Goal: Transaction & Acquisition: Purchase product/service

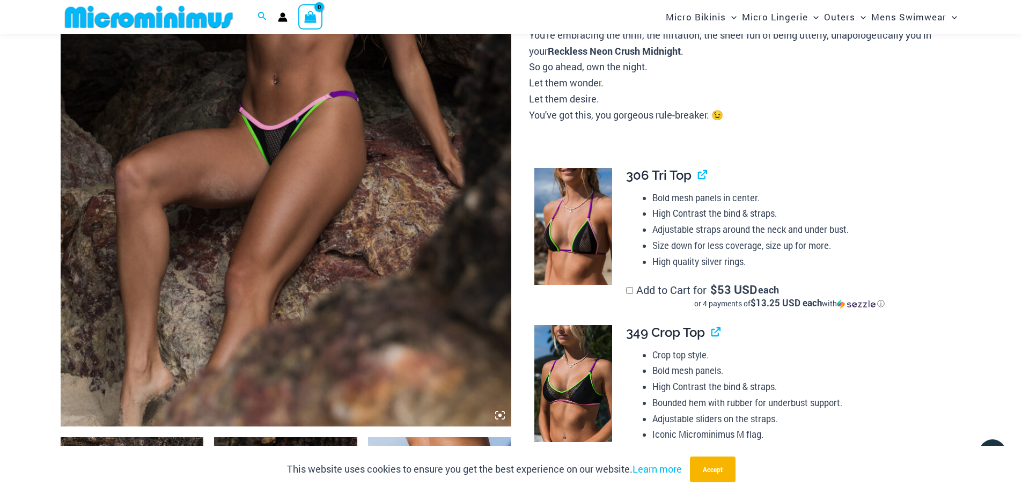
scroll to position [365, 0]
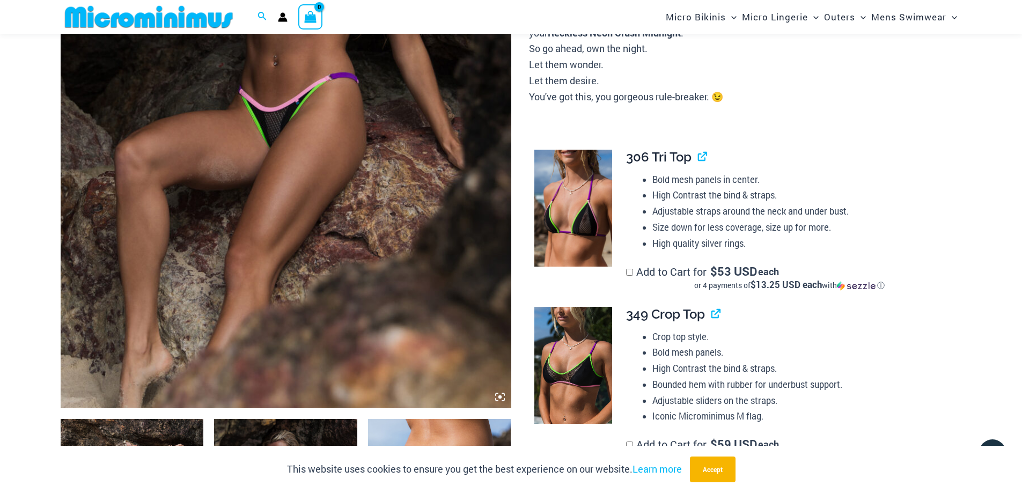
click at [501, 397] on icon at bounding box center [499, 396] width 3 height 3
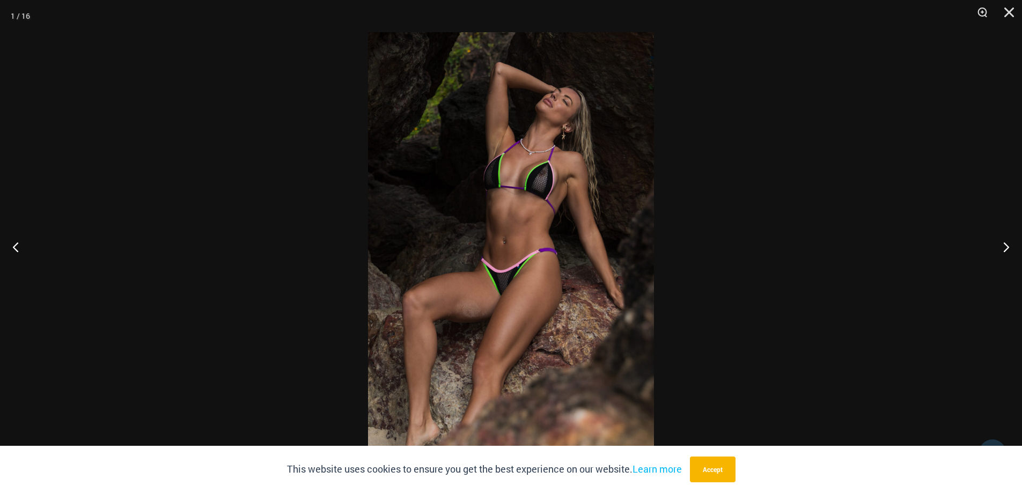
click at [487, 210] on img at bounding box center [511, 246] width 286 height 428
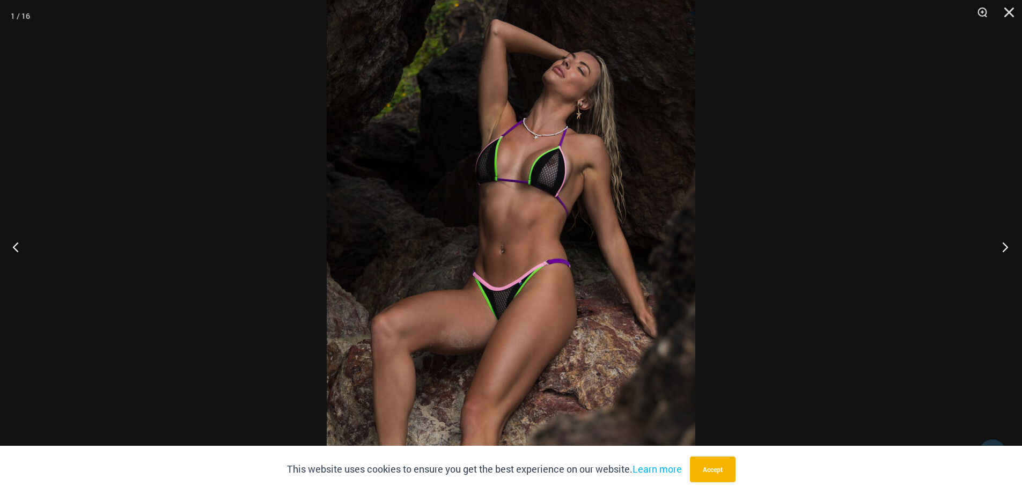
click at [1006, 245] on button "Next" at bounding box center [1001, 247] width 40 height 54
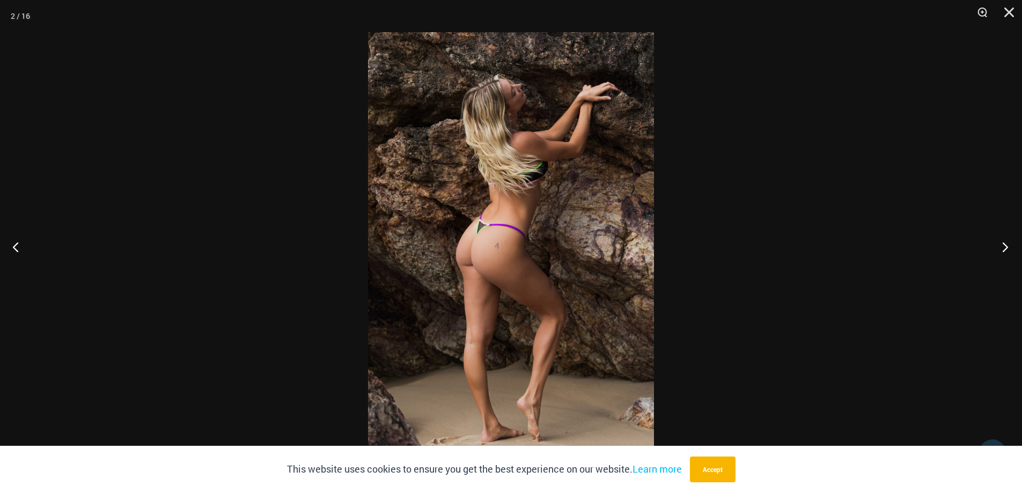
click at [1005, 247] on button "Next" at bounding box center [1001, 247] width 40 height 54
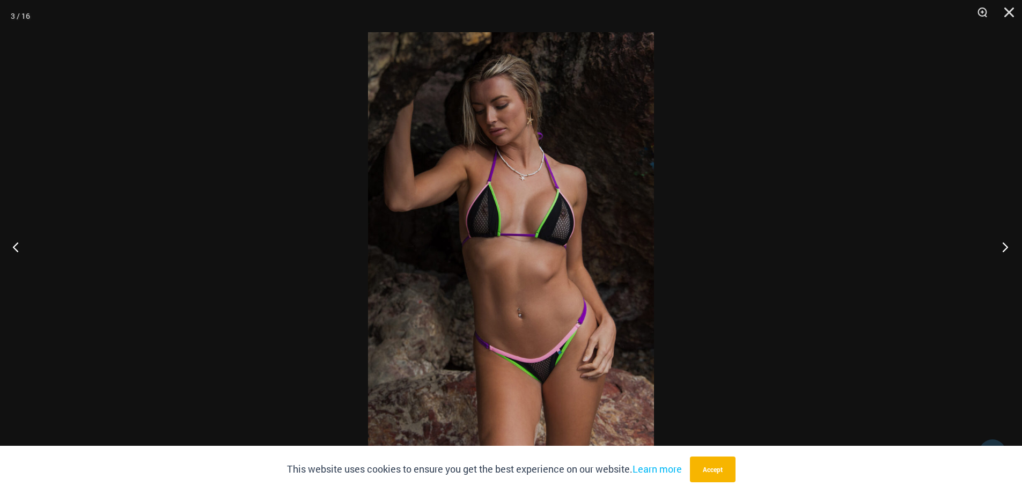
click at [1004, 250] on button "Next" at bounding box center [1001, 247] width 40 height 54
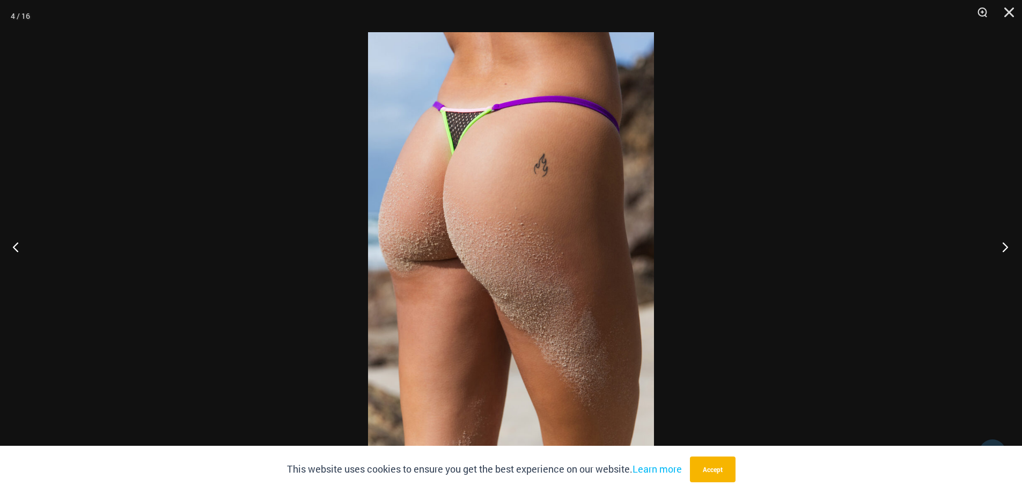
click at [1004, 250] on button "Next" at bounding box center [1001, 247] width 40 height 54
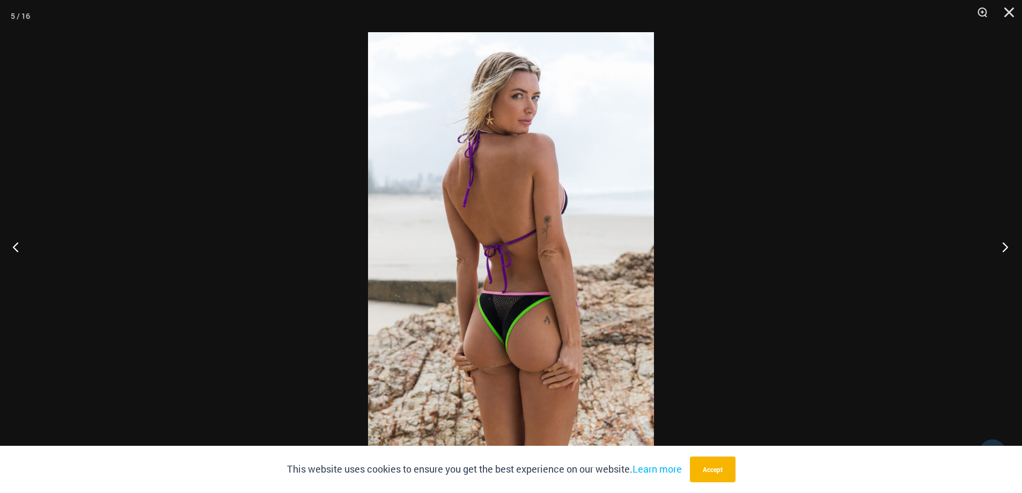
click at [1004, 250] on button "Next" at bounding box center [1001, 247] width 40 height 54
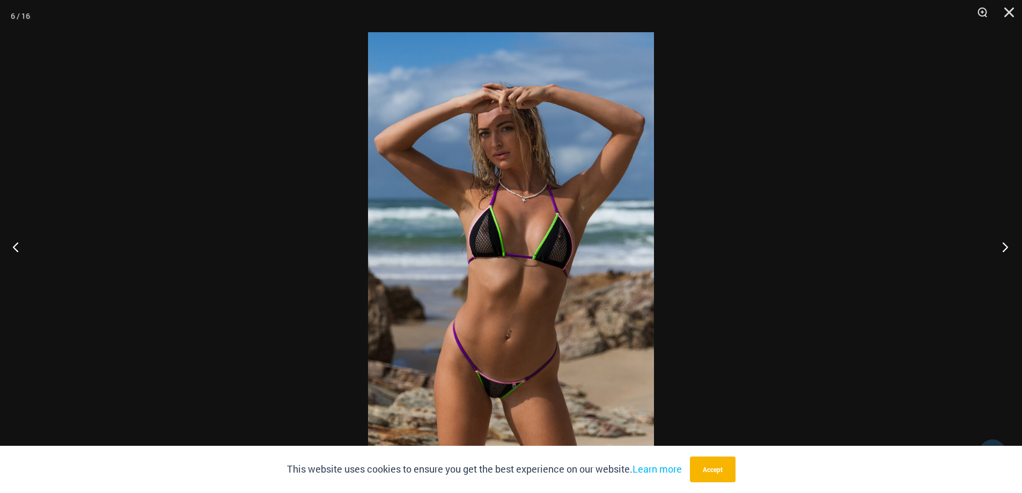
click at [1004, 250] on button "Next" at bounding box center [1001, 247] width 40 height 54
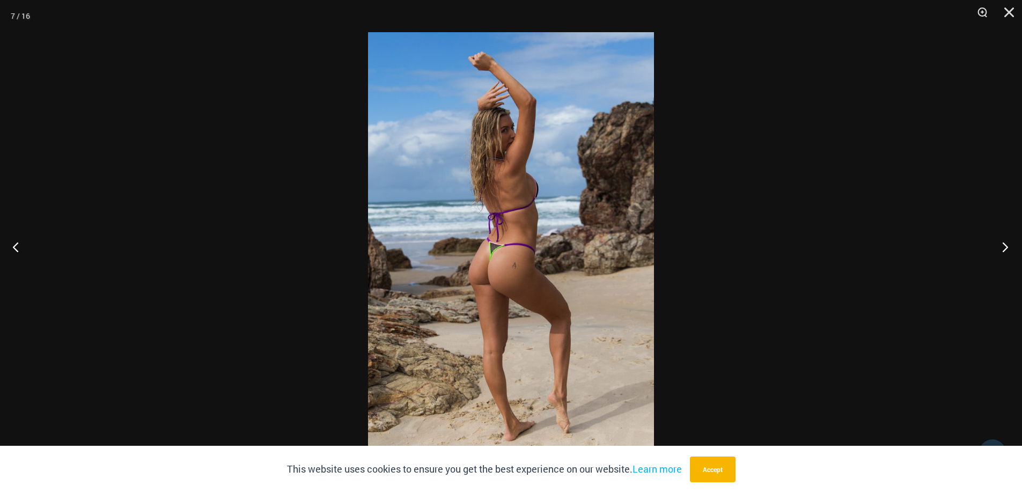
click at [1004, 251] on button "Next" at bounding box center [1001, 247] width 40 height 54
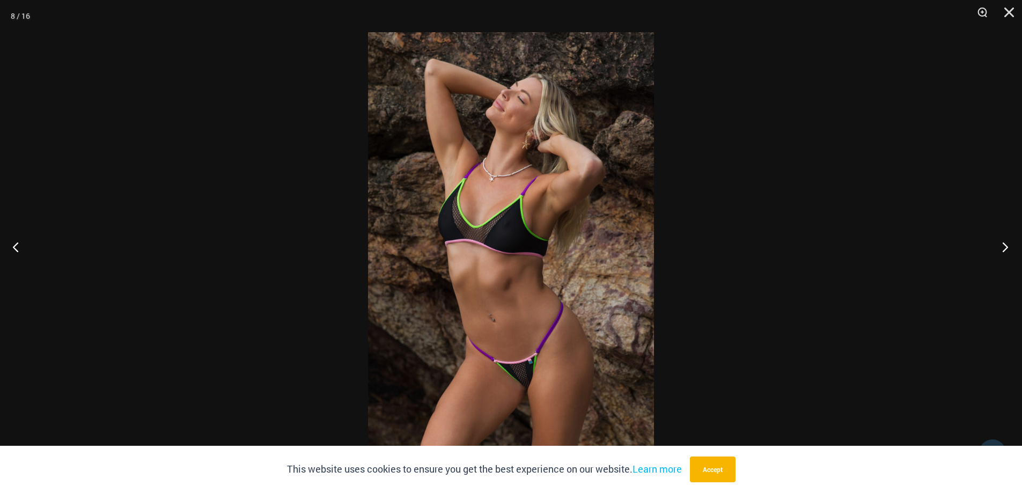
click at [1004, 253] on button "Next" at bounding box center [1001, 247] width 40 height 54
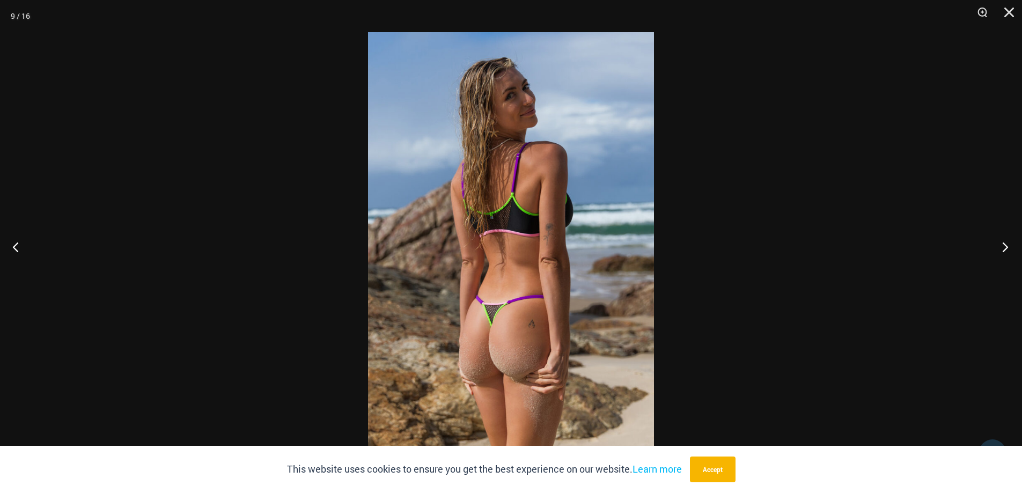
click at [1003, 254] on button "Next" at bounding box center [1001, 247] width 40 height 54
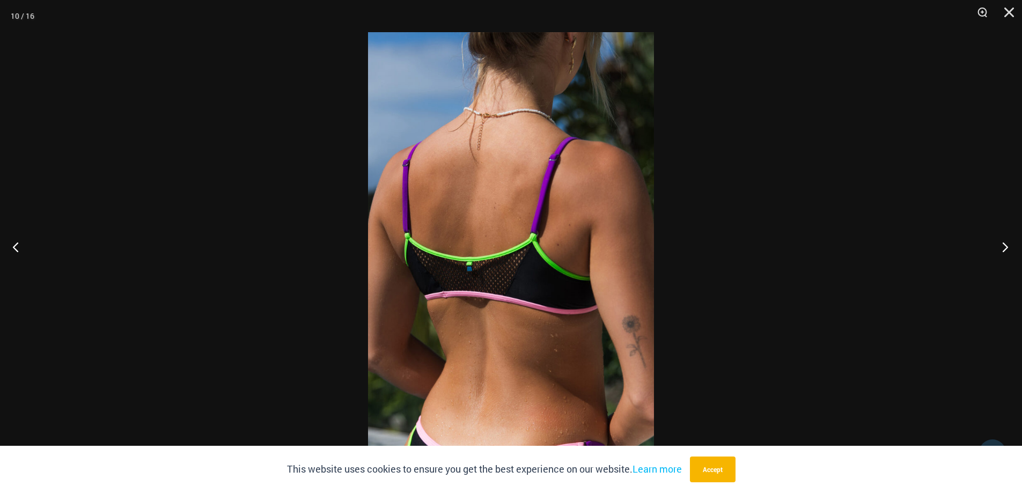
click at [1003, 254] on button "Next" at bounding box center [1001, 247] width 40 height 54
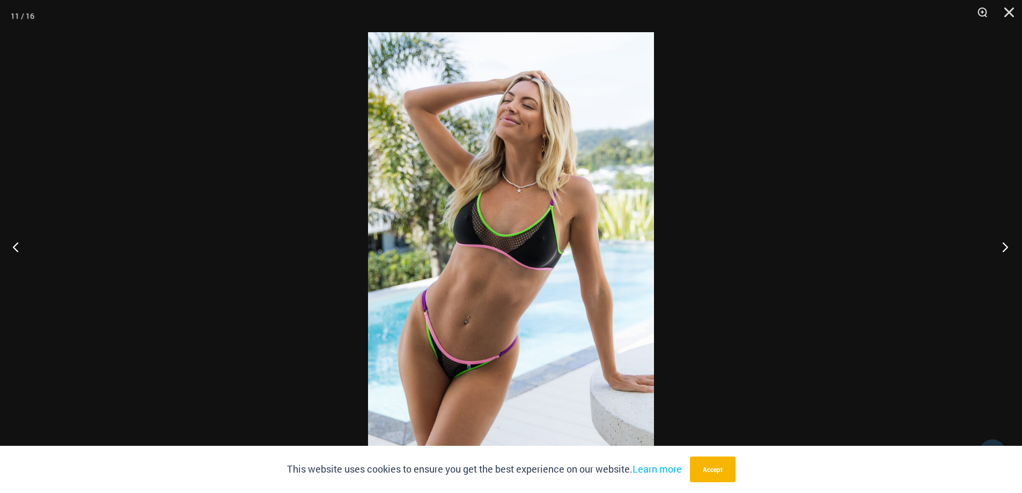
click at [1003, 254] on button "Next" at bounding box center [1001, 247] width 40 height 54
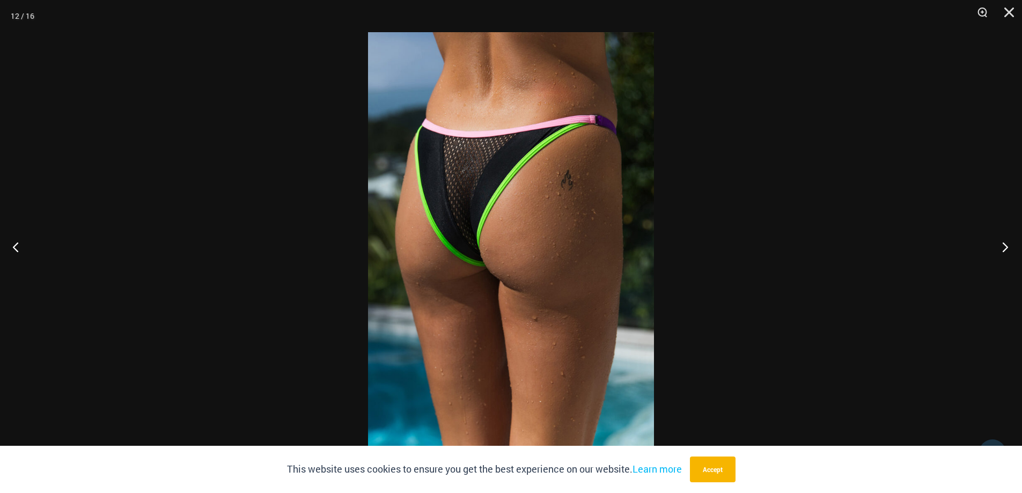
click at [1003, 254] on button "Next" at bounding box center [1001, 247] width 40 height 54
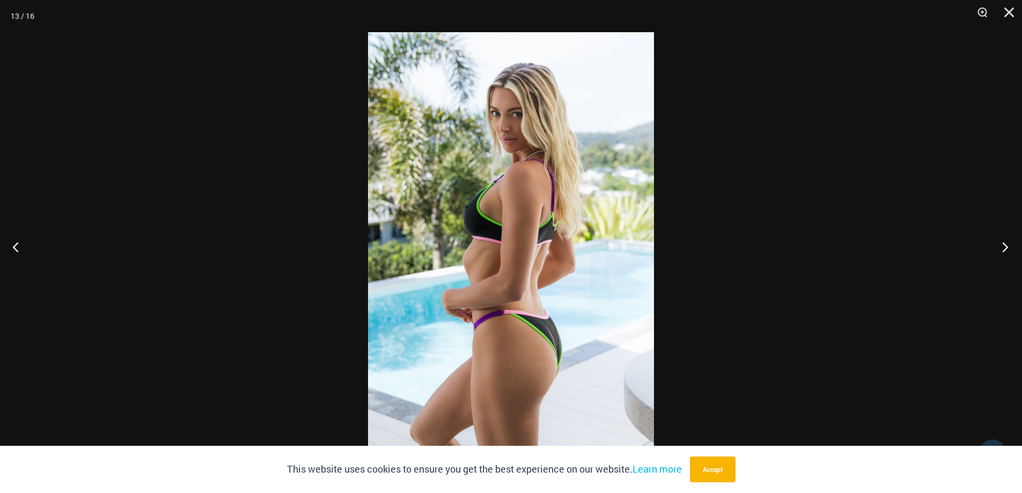
click at [1003, 254] on button "Next" at bounding box center [1001, 247] width 40 height 54
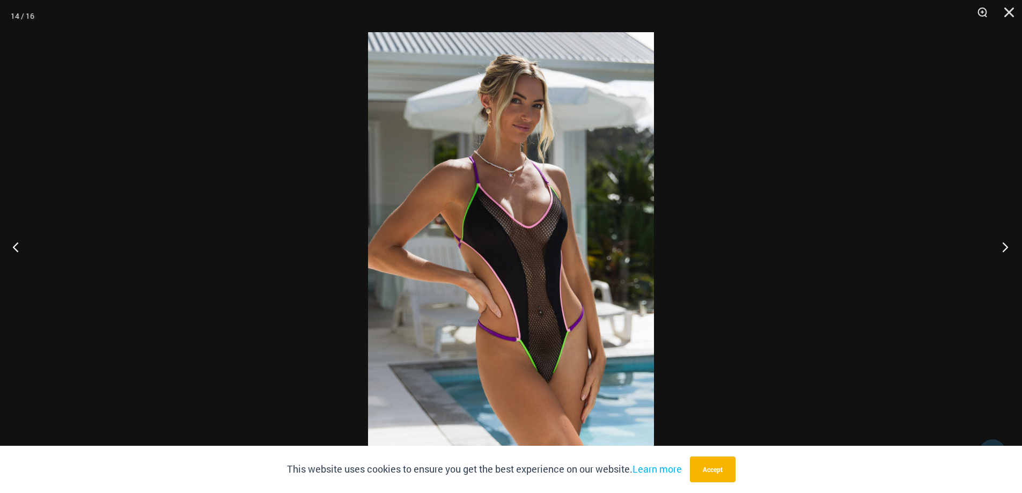
click at [1003, 254] on button "Next" at bounding box center [1001, 247] width 40 height 54
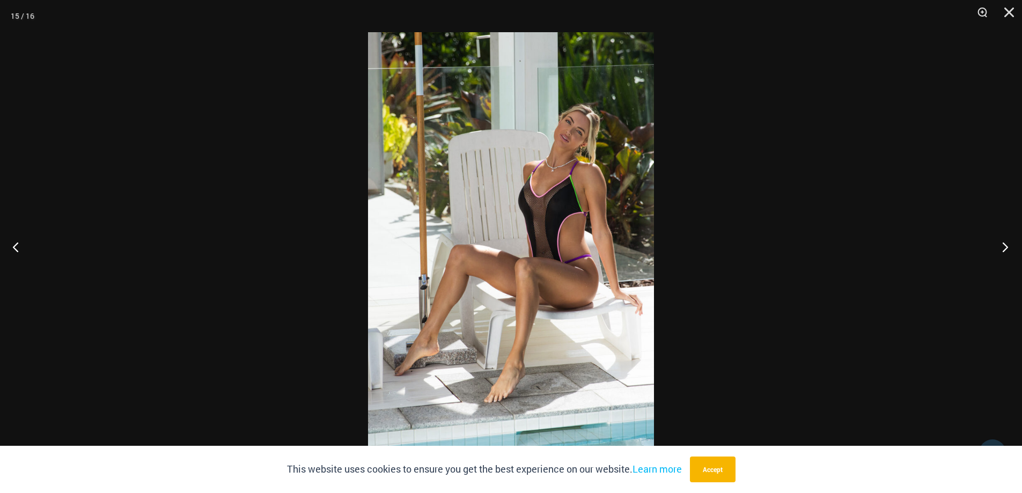
click at [1003, 255] on button "Next" at bounding box center [1001, 247] width 40 height 54
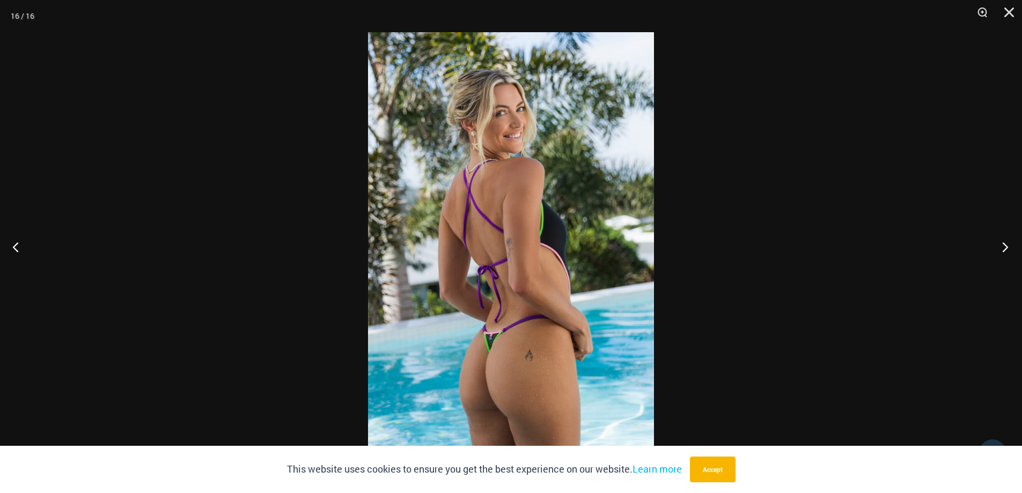
click at [1003, 255] on button "Next" at bounding box center [1001, 247] width 40 height 54
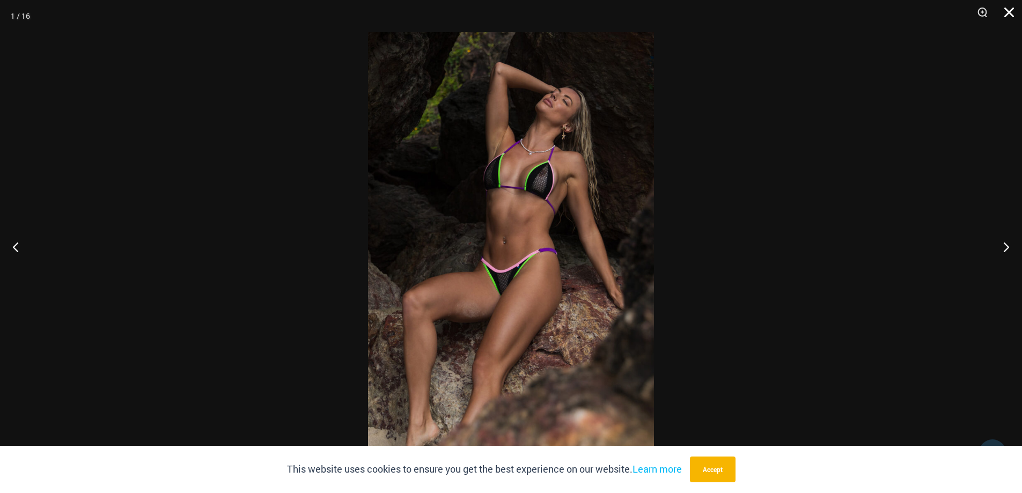
click at [1009, 5] on button "Close" at bounding box center [1004, 16] width 27 height 32
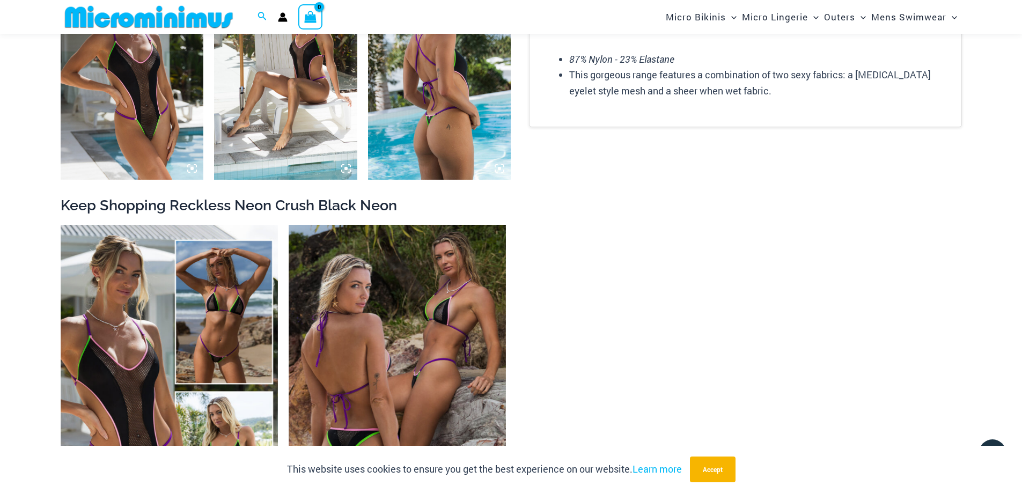
scroll to position [1813, 0]
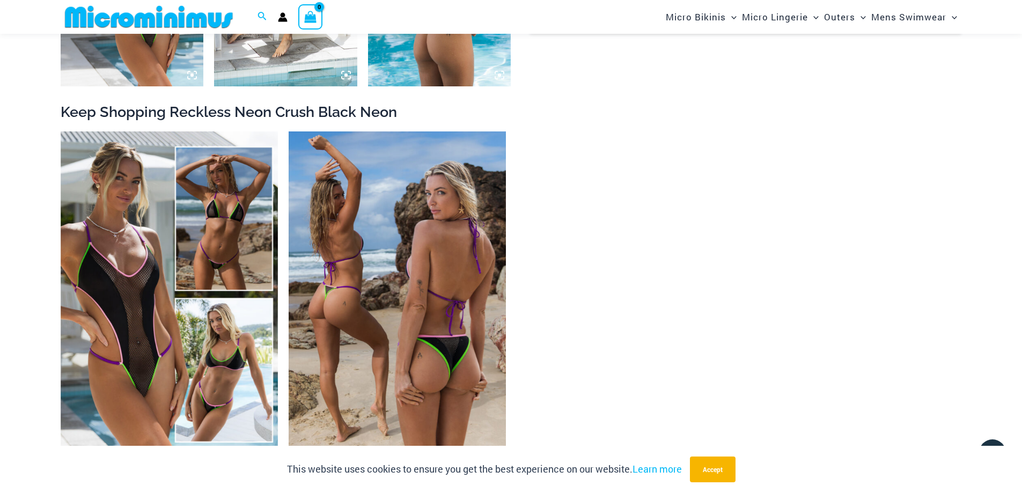
click at [424, 267] on img at bounding box center [396, 294] width 217 height 326
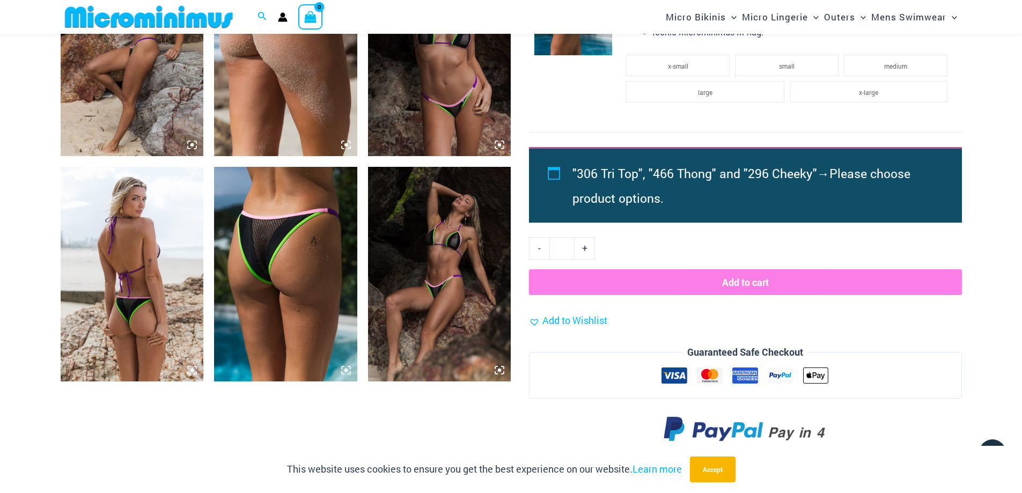
scroll to position [1071, 0]
